Goal: Task Accomplishment & Management: Use online tool/utility

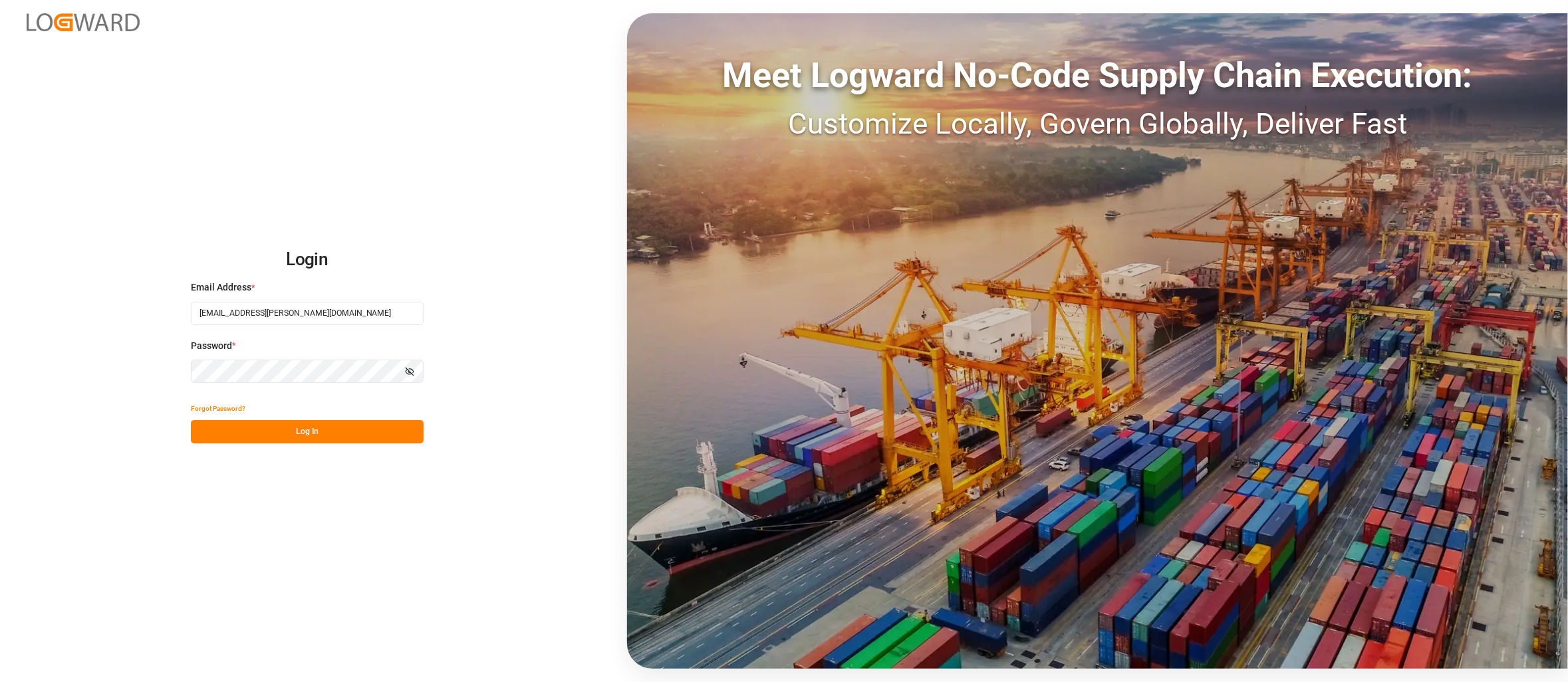
click at [308, 449] on div "Login Email Address * [EMAIL_ADDRESS][PERSON_NAME][DOMAIN_NAME] Password * Show…" at bounding box center [784, 341] width 1568 height 682
click at [309, 422] on button "Log In" at bounding box center [307, 432] width 233 height 23
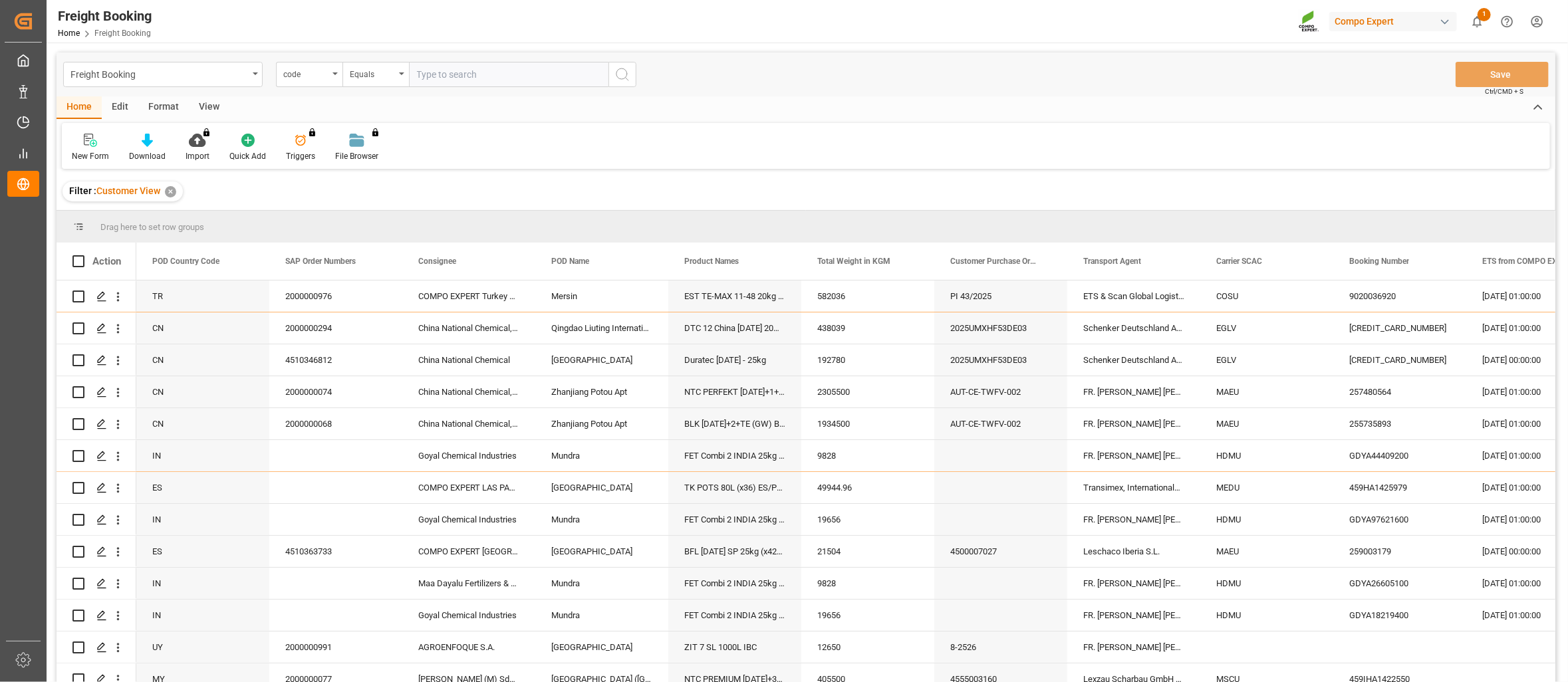
click at [722, 81] on div "Freight Booking code Equals Save Ctrl/CMD + S" at bounding box center [805, 74] width 1499 height 44
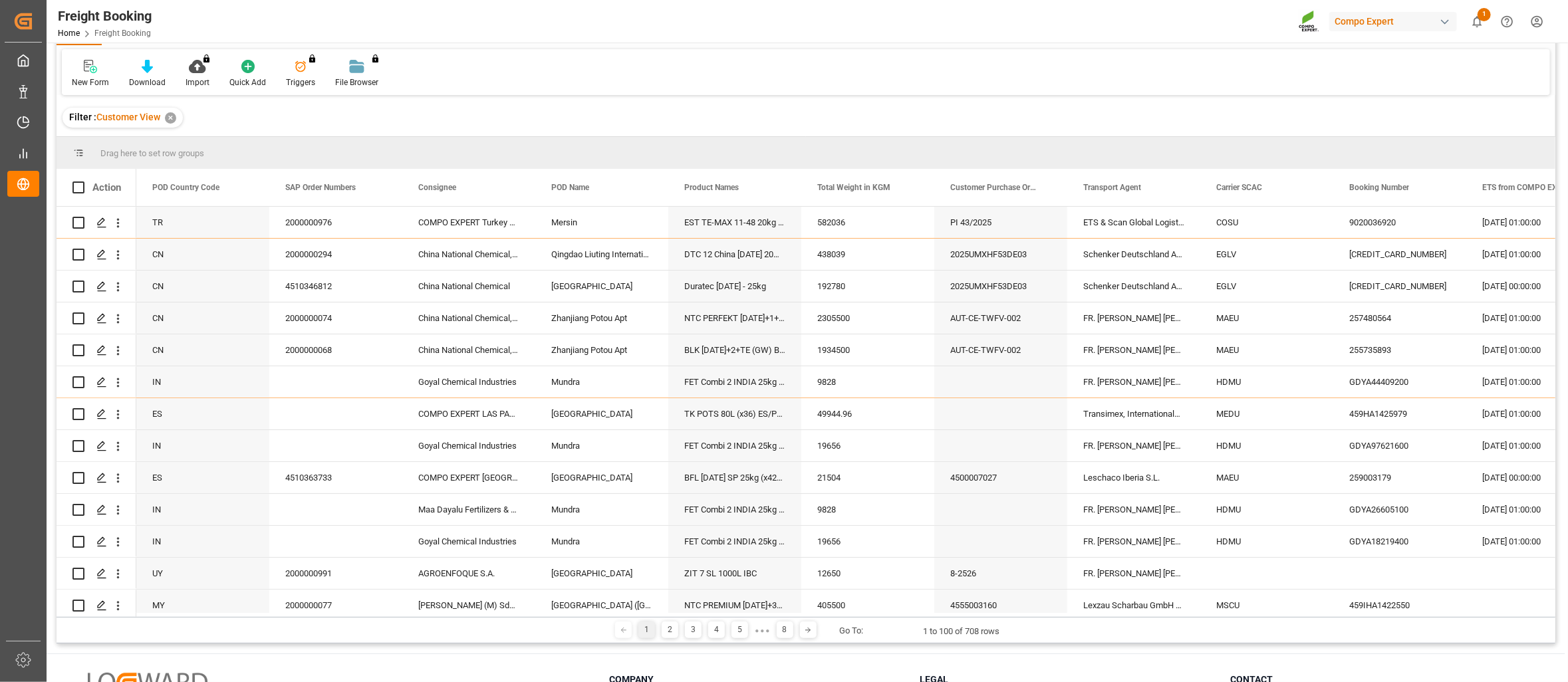
scroll to position [197, 0]
